Goal: Task Accomplishment & Management: Use online tool/utility

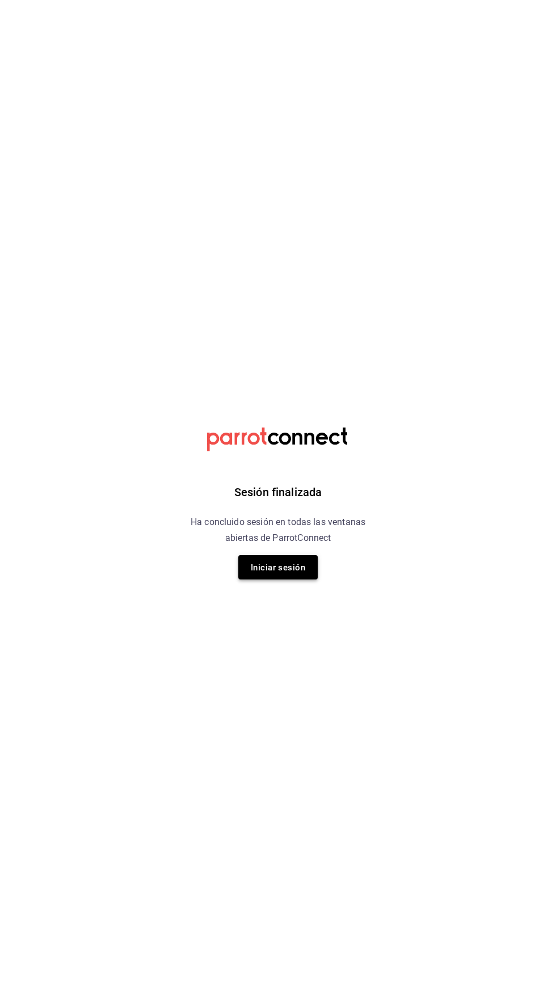
click at [272, 574] on font "Iniciar sesión" at bounding box center [278, 567] width 54 height 15
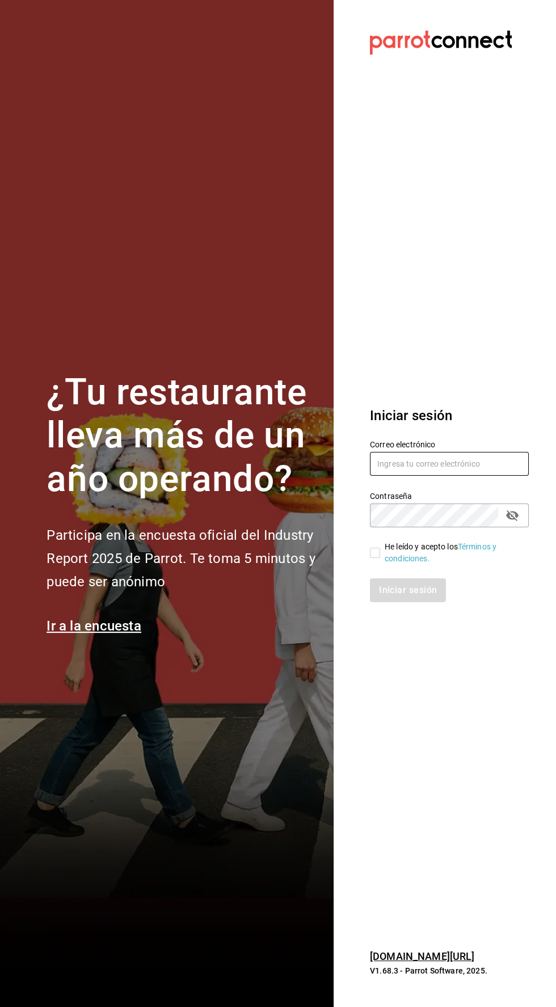
click at [392, 476] on input "text" at bounding box center [449, 464] width 159 height 24
type input "Alexvoss834@gmail.com"
click at [373, 558] on input "He leído y acepto los Términos y condiciones." at bounding box center [375, 553] width 10 height 10
checkbox input "true"
click at [386, 602] on button "Iniciar sesión" at bounding box center [408, 591] width 77 height 24
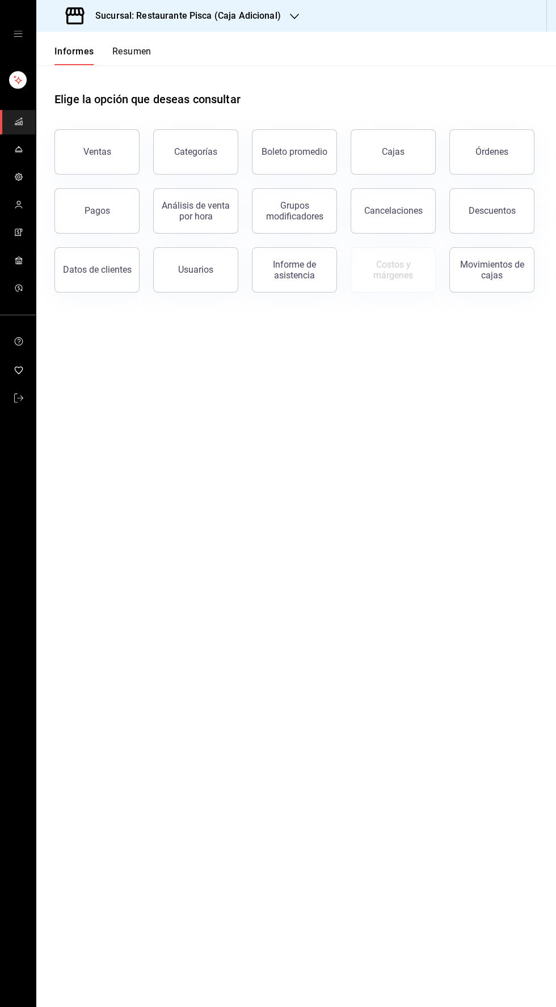
click at [294, 16] on icon "button" at bounding box center [294, 16] width 9 height 9
click at [118, 78] on div "Pisca" at bounding box center [121, 75] width 152 height 12
click at [104, 151] on font "Ventas" at bounding box center [97, 151] width 28 height 11
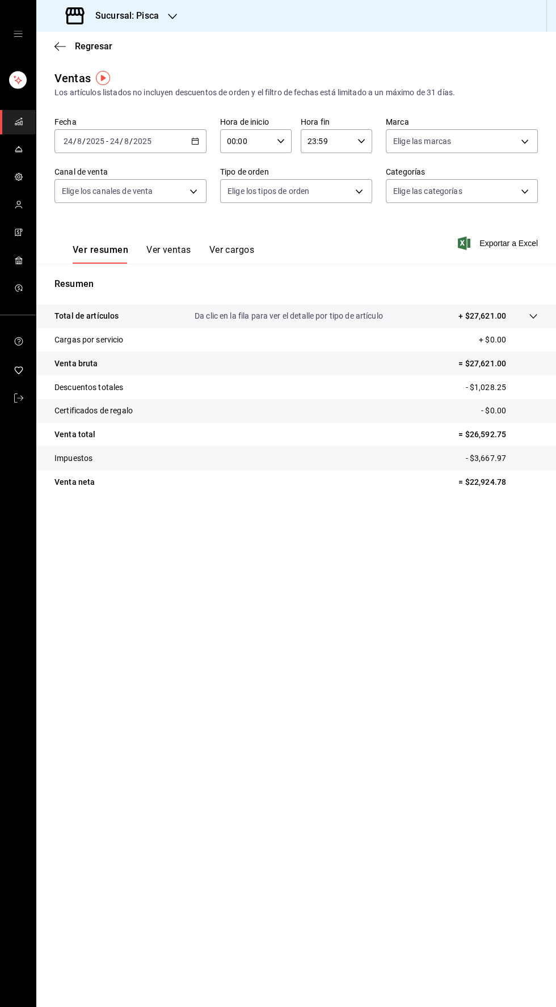
click at [189, 254] on font "Ver ventas" at bounding box center [168, 249] width 45 height 11
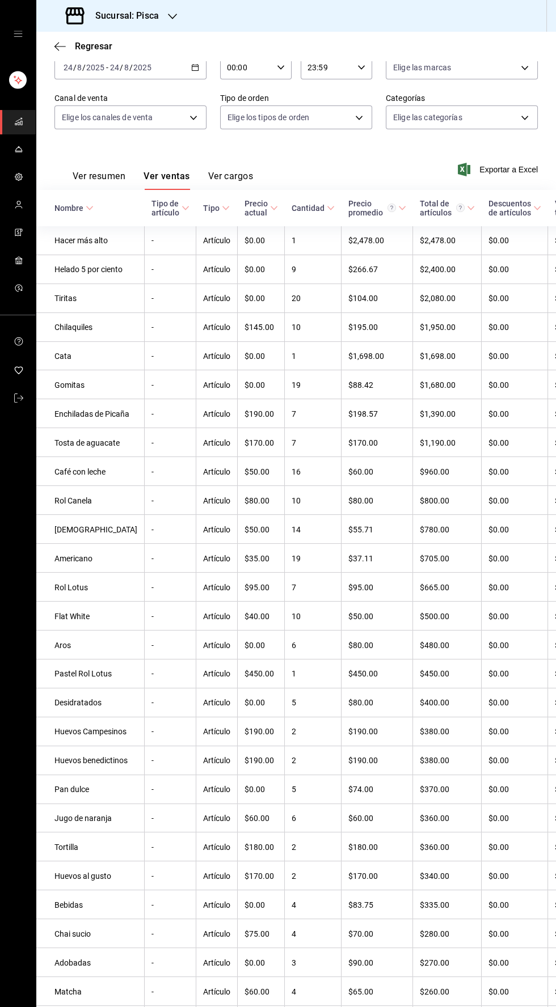
scroll to position [72, 0]
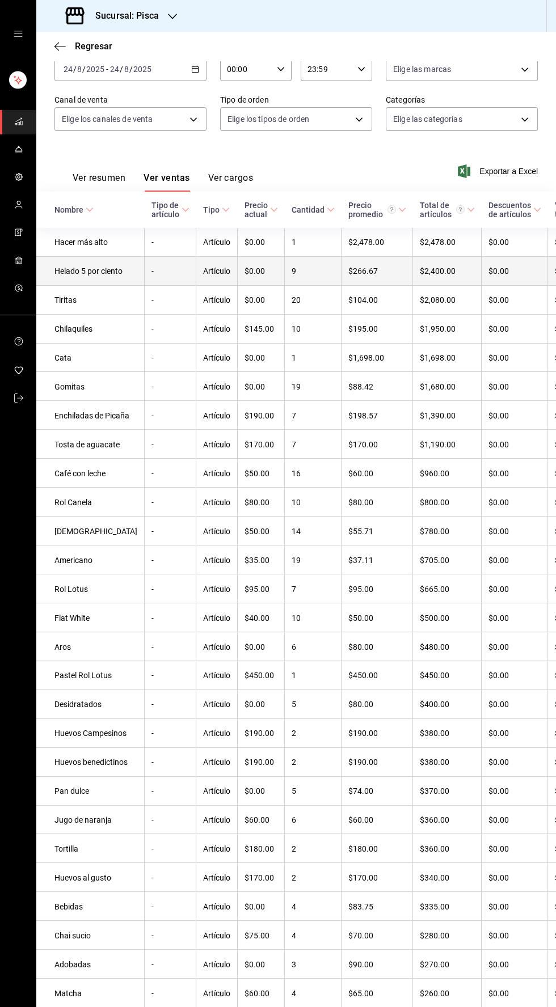
click at [80, 285] on td "Helado 5 por ciento" at bounding box center [90, 270] width 108 height 29
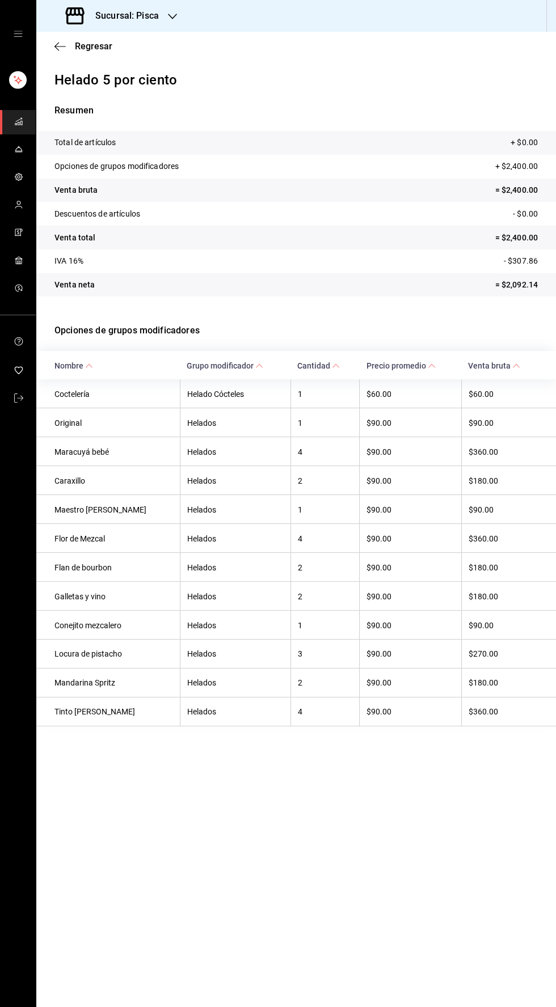
scroll to position [34, 0]
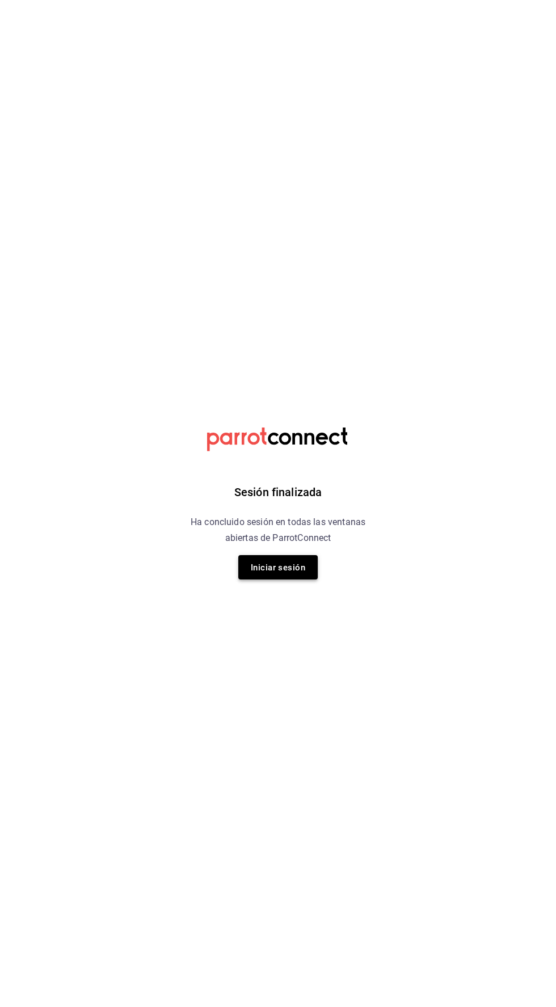
click at [290, 568] on font "Iniciar sesión" at bounding box center [278, 568] width 54 height 10
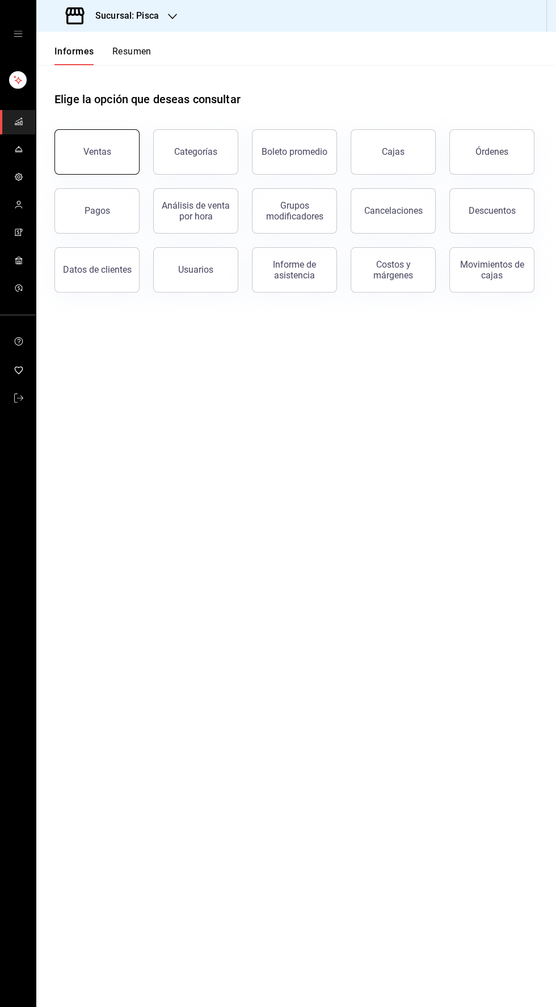
click at [69, 141] on button "Ventas" at bounding box center [96, 151] width 85 height 45
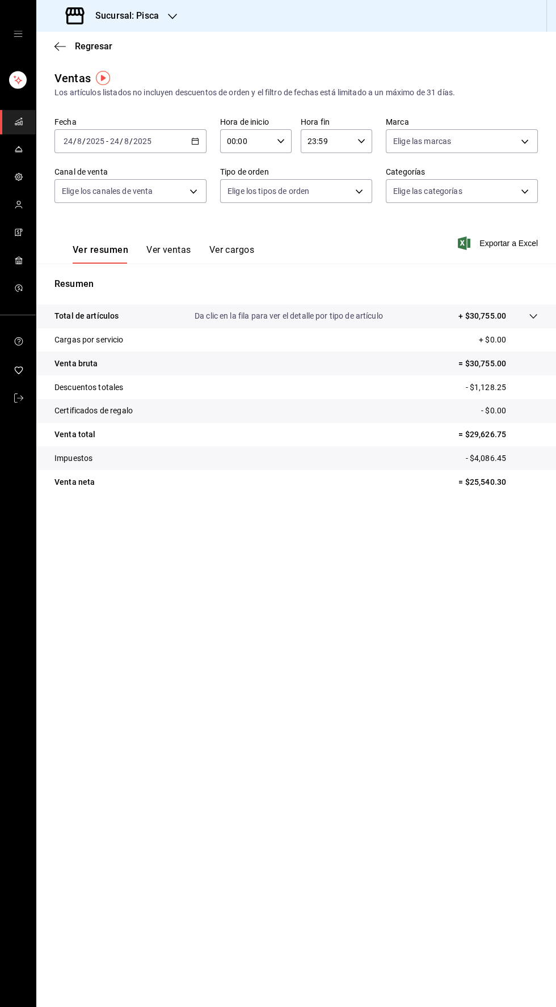
click at [170, 251] on font "Ver ventas" at bounding box center [168, 249] width 45 height 11
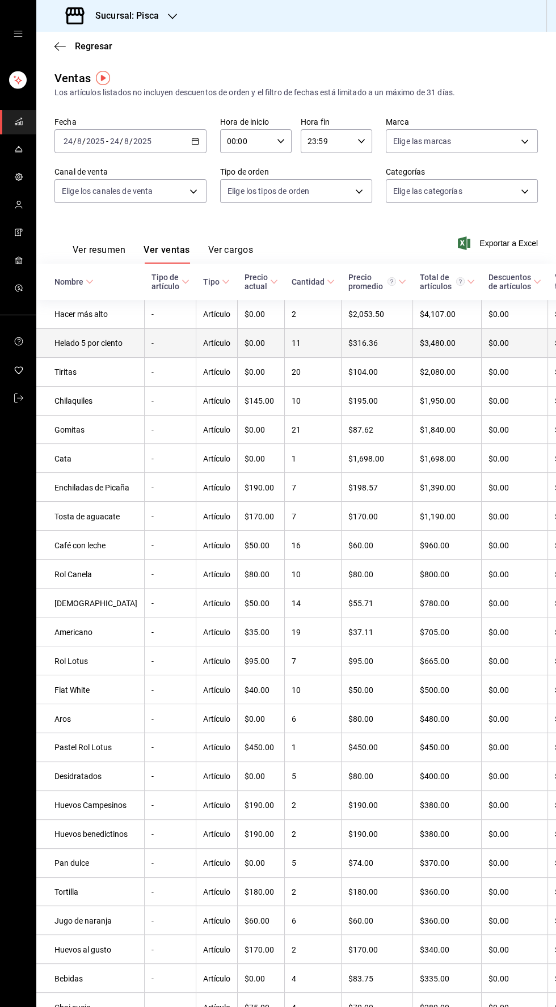
click at [96, 357] on td "Helado 5 por ciento" at bounding box center [90, 342] width 108 height 29
